Goal: Task Accomplishment & Management: Use online tool/utility

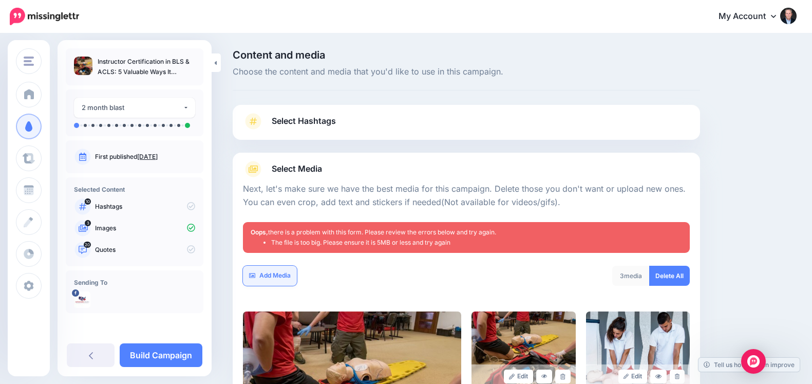
drag, startPoint x: 0, startPoint y: 0, endPoint x: 267, endPoint y: 199, distance: 333.2
click at [267, 266] on link "Add Media" at bounding box center [270, 276] width 54 height 20
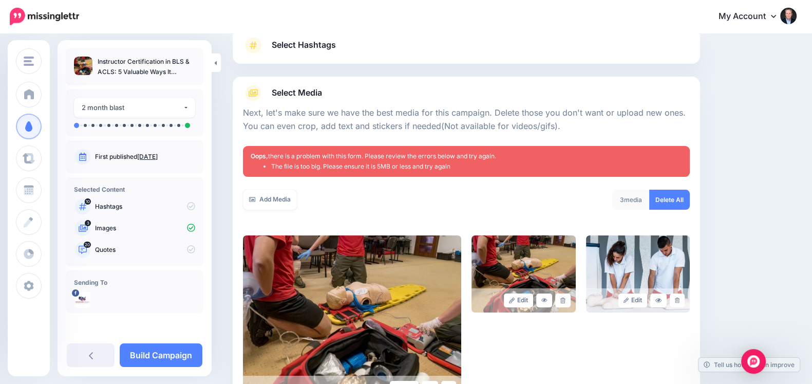
scroll to position [76, 0]
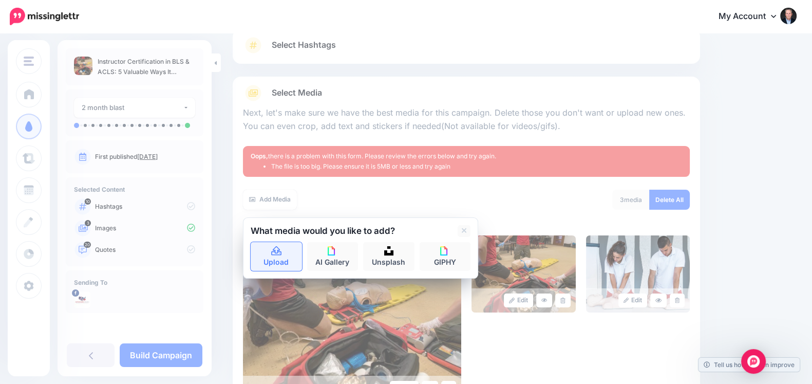
click at [279, 248] on icon at bounding box center [276, 250] width 10 height 9
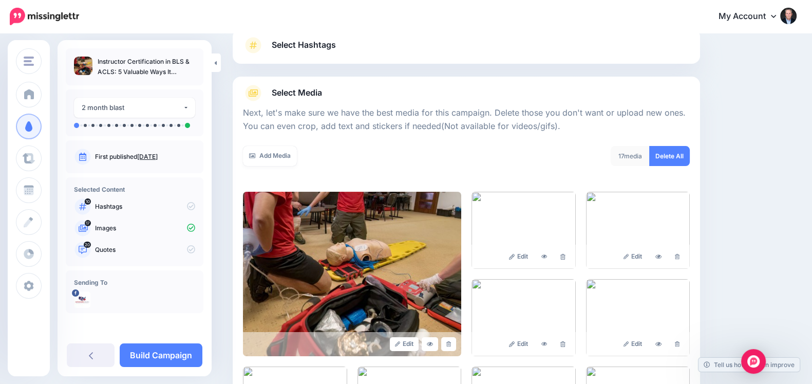
scroll to position [267, 0]
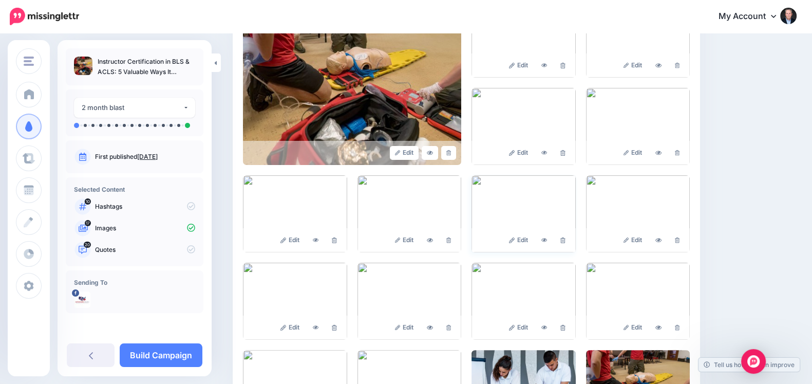
click at [526, 202] on img at bounding box center [523, 213] width 104 height 77
click at [548, 241] on icon at bounding box center [544, 240] width 6 height 6
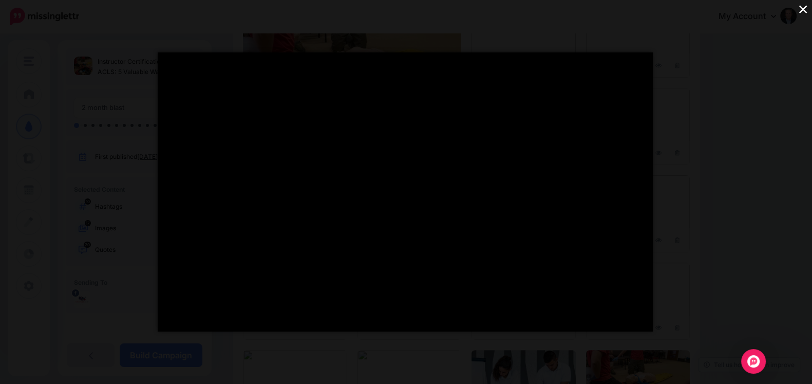
click at [806, 5] on button "×" at bounding box center [803, 9] width 18 height 18
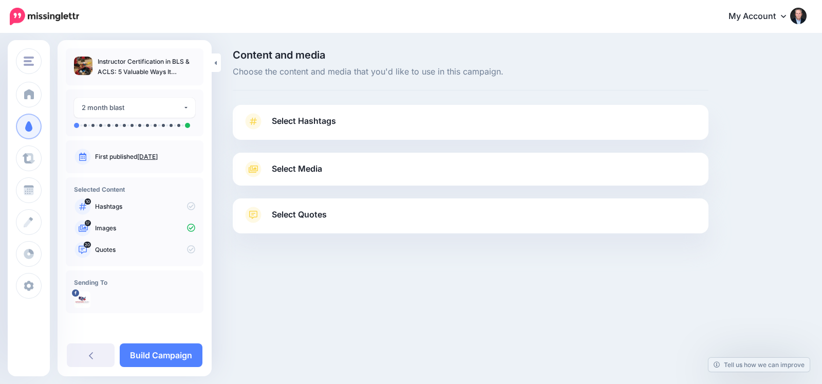
click at [349, 187] on div at bounding box center [471, 191] width 476 height 13
click at [362, 169] on link "Select Media" at bounding box center [470, 169] width 455 height 16
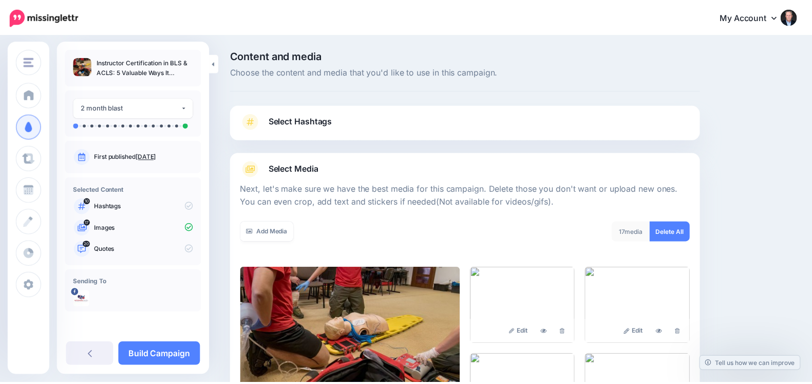
scroll to position [267, 0]
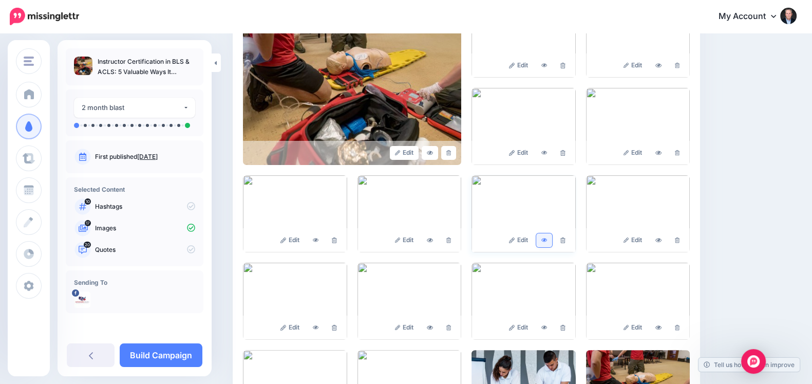
click at [553, 238] on link at bounding box center [544, 240] width 16 height 14
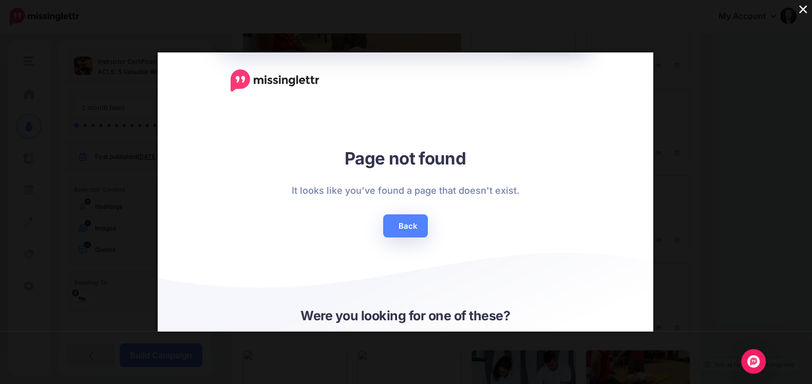
scroll to position [0, 0]
click at [803, 9] on button "×" at bounding box center [803, 9] width 18 height 18
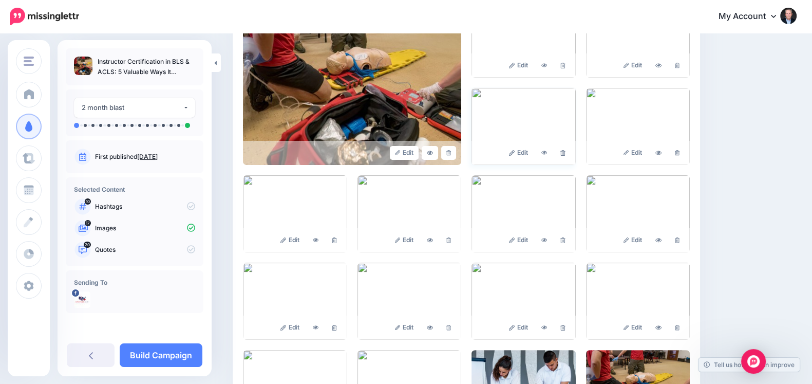
click at [527, 124] on img at bounding box center [523, 126] width 104 height 77
click at [550, 159] on link at bounding box center [544, 153] width 16 height 14
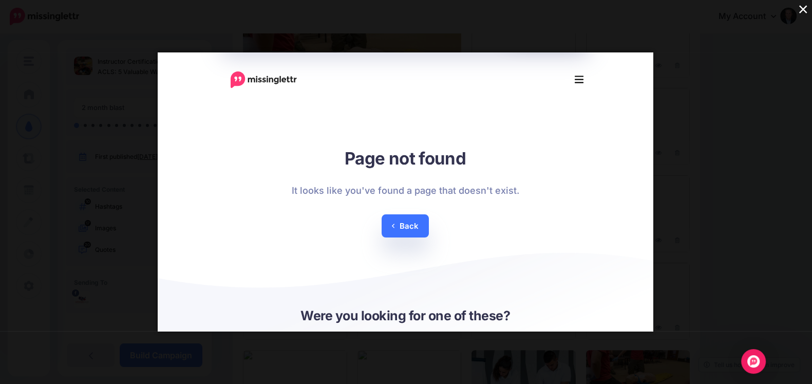
click at [402, 222] on link "Back" at bounding box center [405, 225] width 48 height 23
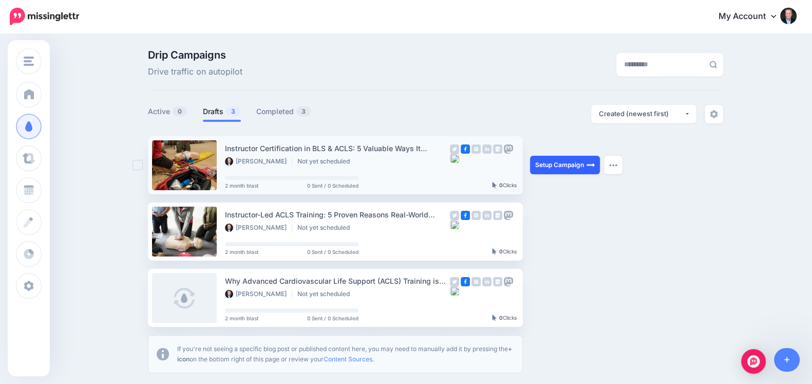
click at [590, 160] on link "Setup Campaign" at bounding box center [565, 165] width 70 height 18
